Goal: Task Accomplishment & Management: Manage account settings

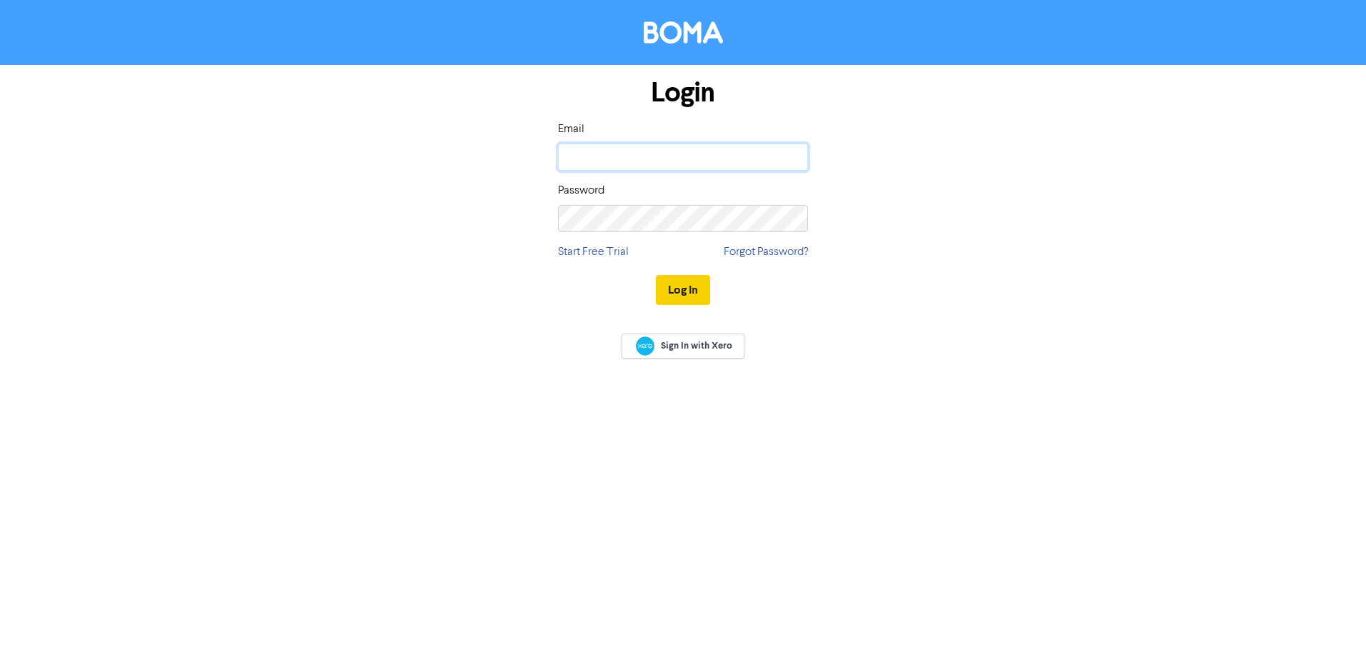
type input "[EMAIL_ADDRESS][DOMAIN_NAME]"
click at [681, 296] on button "Log In" at bounding box center [683, 290] width 54 height 30
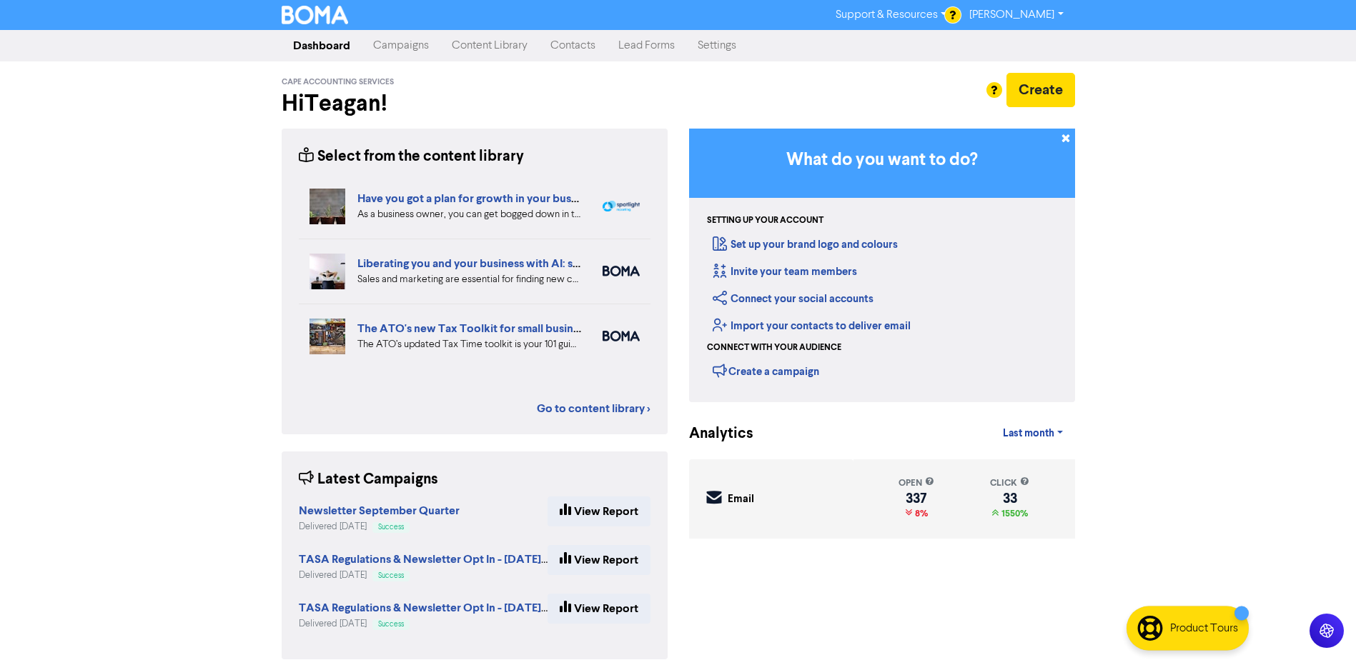
click at [572, 41] on link "Contacts" at bounding box center [573, 45] width 68 height 29
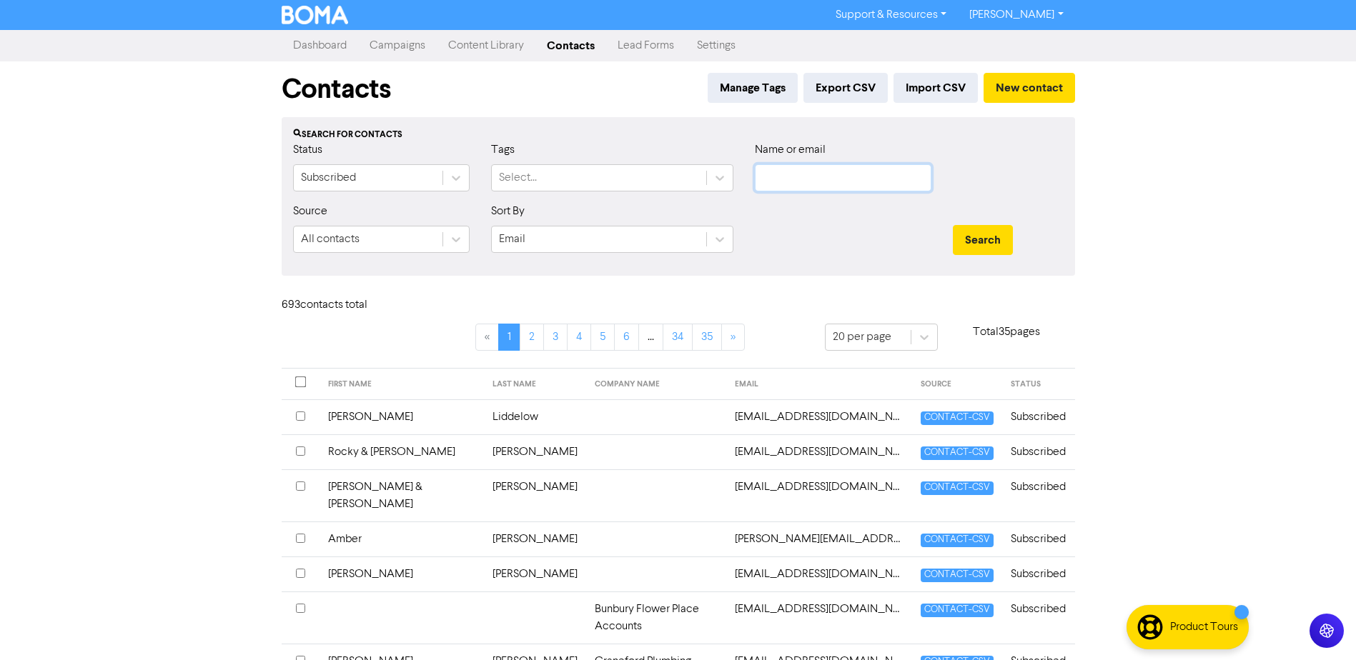
click at [842, 169] on input "text" at bounding box center [843, 177] width 177 height 27
type input "[PERSON_NAME]"
click at [953, 225] on button "Search" at bounding box center [983, 240] width 60 height 30
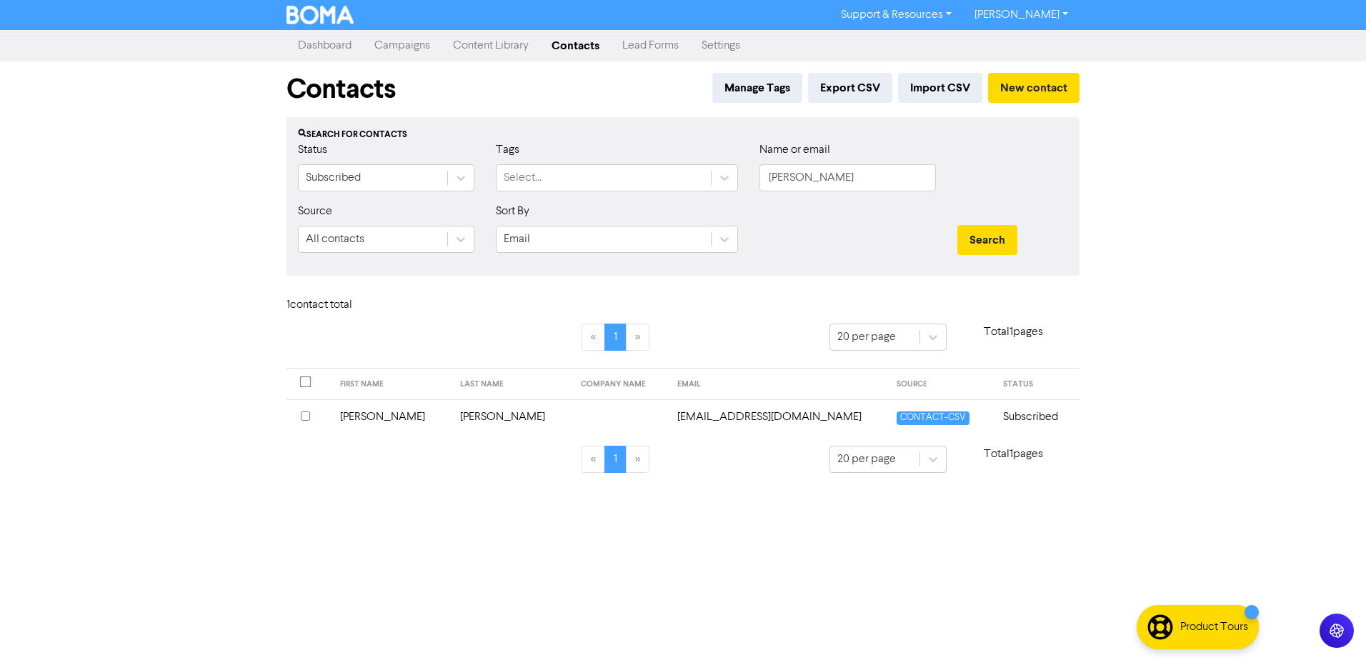
click at [380, 413] on td "[PERSON_NAME]" at bounding box center [392, 416] width 121 height 35
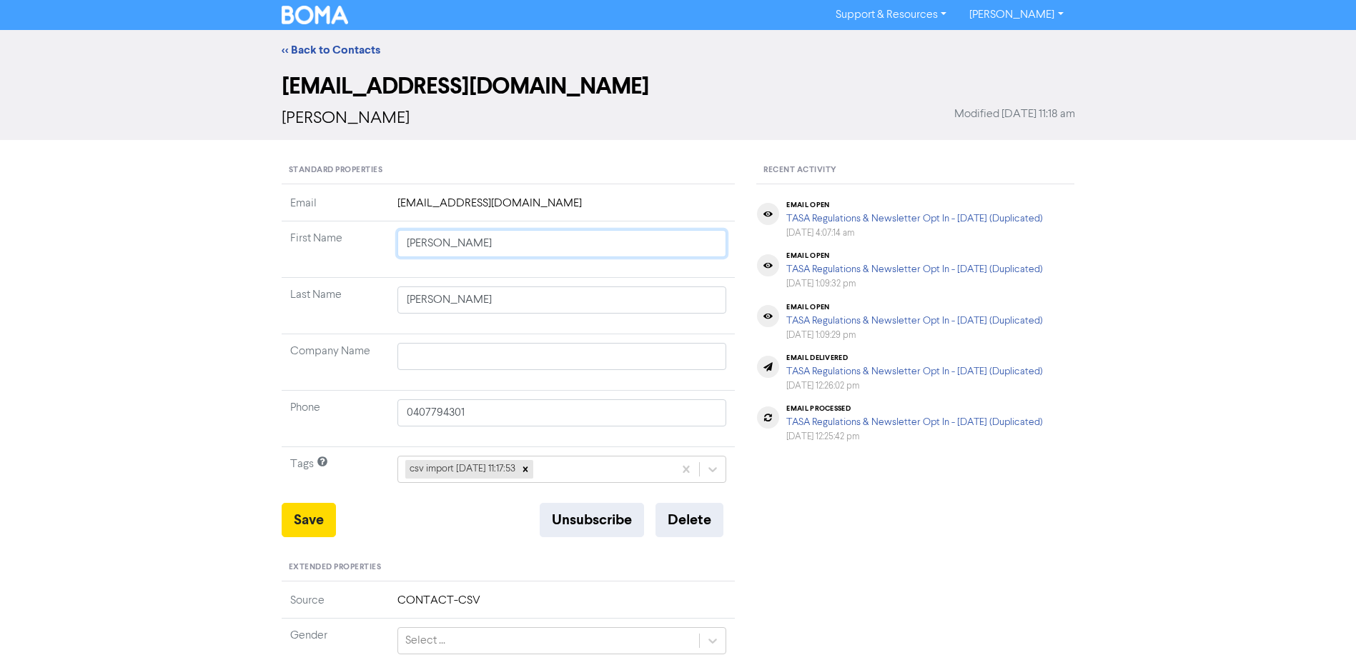
click at [499, 244] on input "[PERSON_NAME]" at bounding box center [561, 243] width 329 height 27
type input "[PERSON_NAME]"
type input "[PERSON_NAME] &"
type input "[PERSON_NAME] & B"
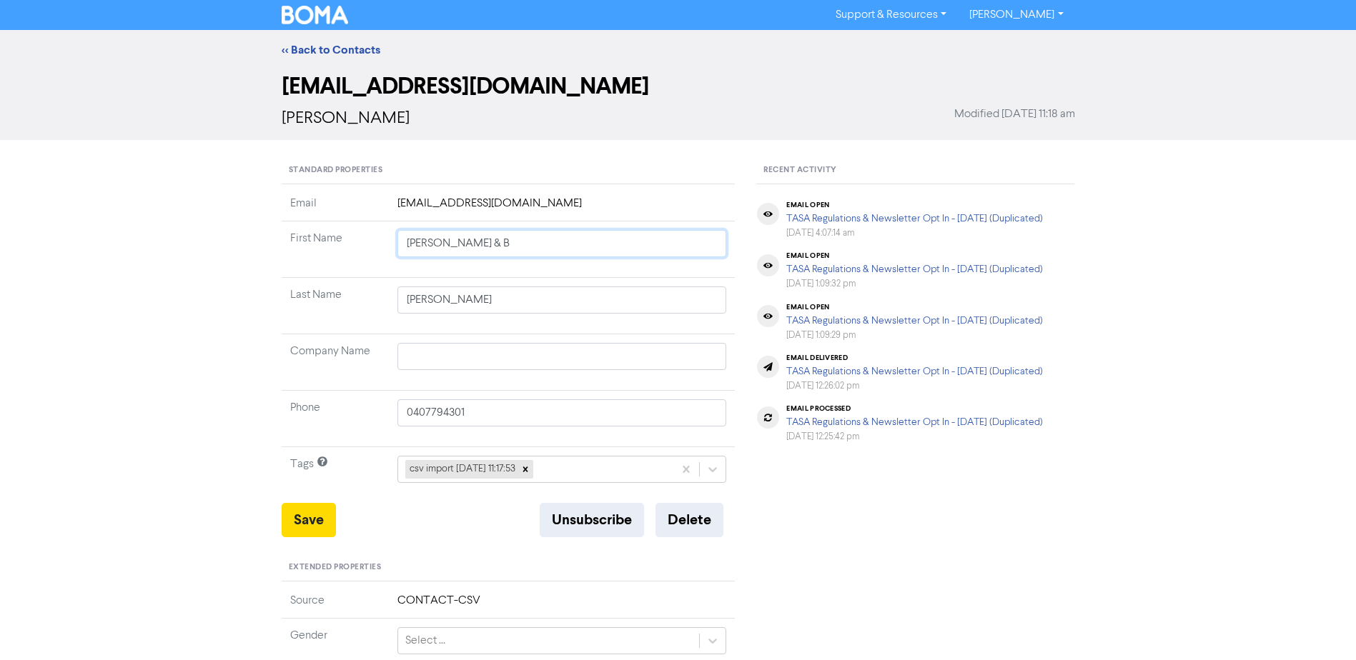
type input "[PERSON_NAME] & Be"
type input "[PERSON_NAME] & [PERSON_NAME]"
type input "[PERSON_NAME] & Belind"
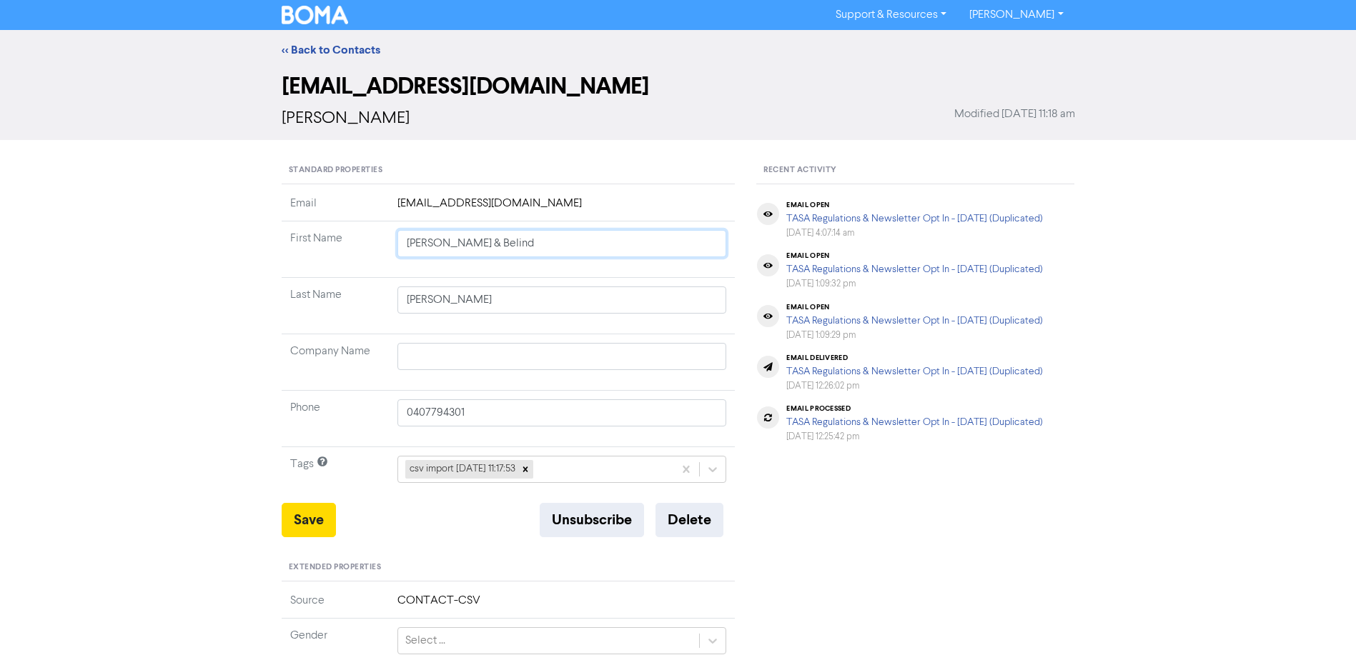
type input "[PERSON_NAME] & [PERSON_NAME]"
click at [294, 530] on button "Save" at bounding box center [309, 520] width 54 height 34
click at [309, 511] on button "Save" at bounding box center [309, 520] width 54 height 34
